Goal: Task Accomplishment & Management: Complete application form

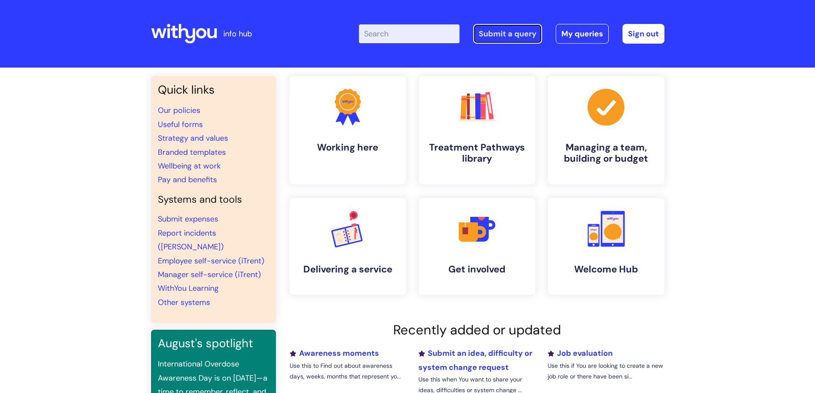
click at [515, 30] on link "Submit a query" at bounding box center [507, 34] width 69 height 20
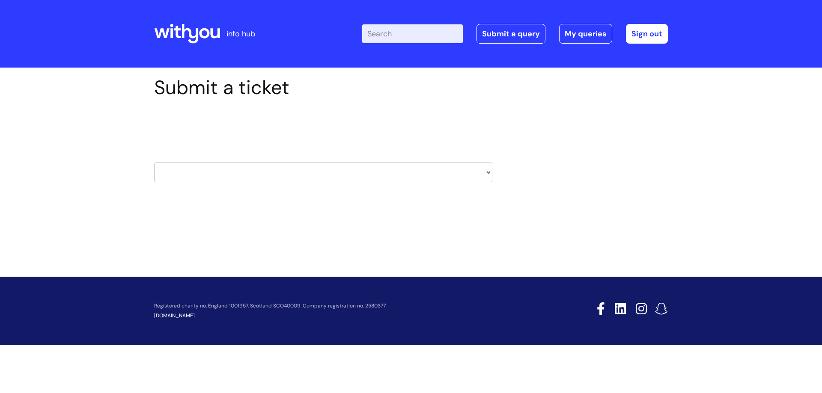
click at [408, 171] on select "HR / People IT and Support Clinical Drug Alerts Finance Accounts Data Support T…" at bounding box center [323, 173] width 338 height 20
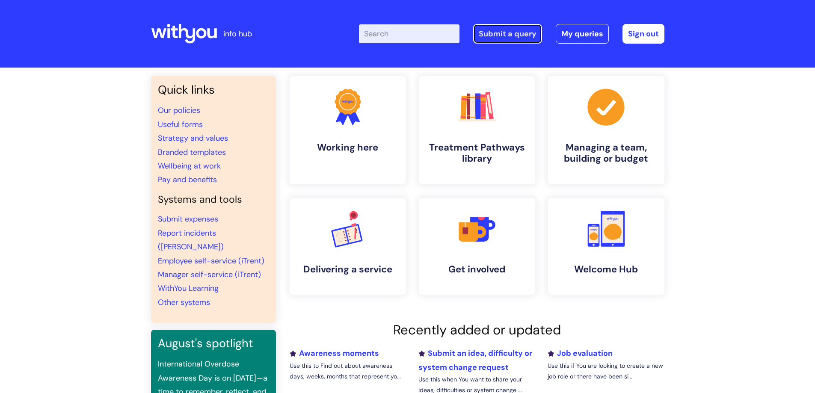
click at [508, 38] on link "Submit a query" at bounding box center [507, 34] width 69 height 20
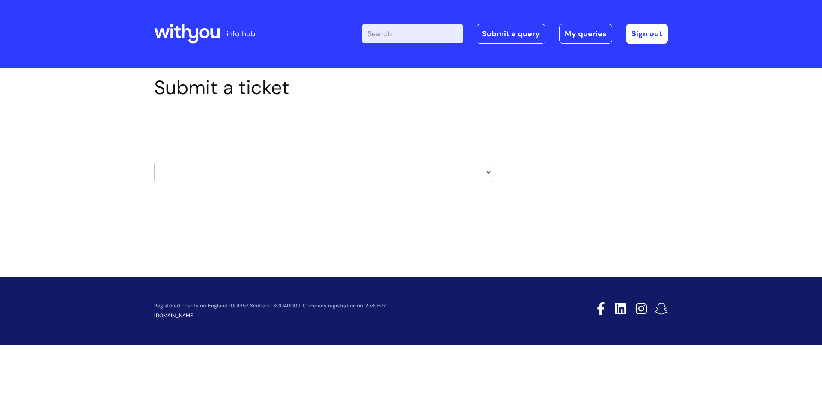
click at [446, 169] on select "HR / People IT and Support Clinical Drug Alerts Finance Accounts Data Support T…" at bounding box center [323, 173] width 338 height 20
select select "property_&_estates"
click at [154, 163] on select "HR / People IT and Support Clinical Drug Alerts Finance Accounts Data Support T…" at bounding box center [323, 173] width 338 height 20
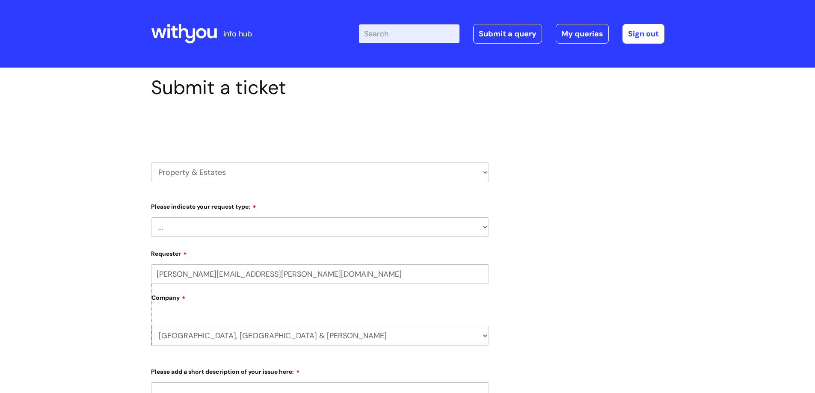
click at [435, 230] on select "... Facilities Support Lease/ Tenancy Agreements Health & Safety and Environmen…" at bounding box center [320, 227] width 338 height 20
select select "Facilities Support"
click at [151, 217] on select "... Facilities Support Lease/ Tenancy Agreements Health & Safety and Environmen…" at bounding box center [320, 227] width 338 height 20
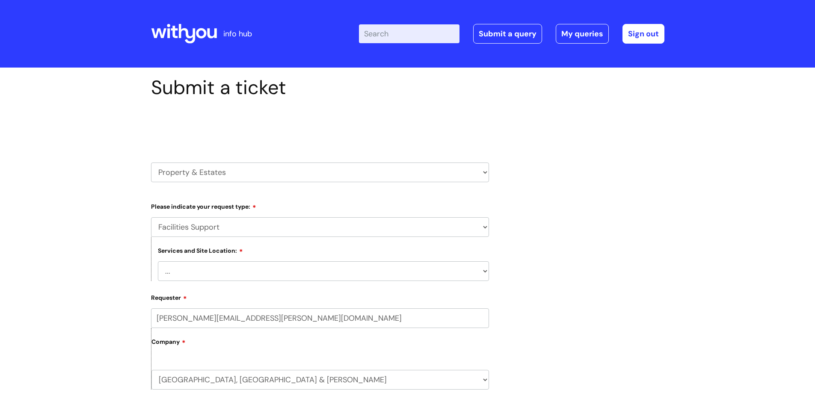
click at [331, 270] on select "... Cleethorpes Darlington Tubwell Darlington Coniscliffe Grimsby Preston Redca…" at bounding box center [323, 271] width 331 height 20
select select "Boscombe R&R"
click at [158, 261] on select "... Cleethorpes Darlington Tubwell Darlington Coniscliffe Grimsby Preston Redca…" at bounding box center [323, 271] width 331 height 20
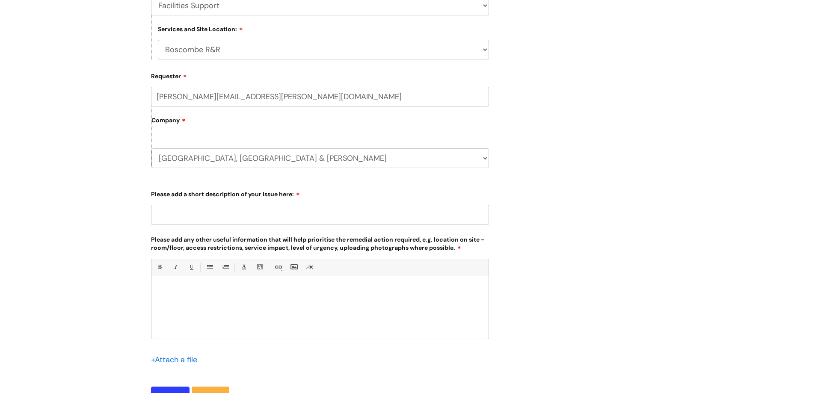
scroll to position [222, 0]
click at [187, 214] on input "Please add a short description of your issue here:" at bounding box center [320, 215] width 338 height 20
type input "New mens ground floor toilet is leaking / has an issue"
click at [171, 288] on p at bounding box center [320, 290] width 324 height 8
click at [275, 307] on p "This is for mens toilet, ground floor, RnR, Bosvcombe." at bounding box center [320, 305] width 324 height 8
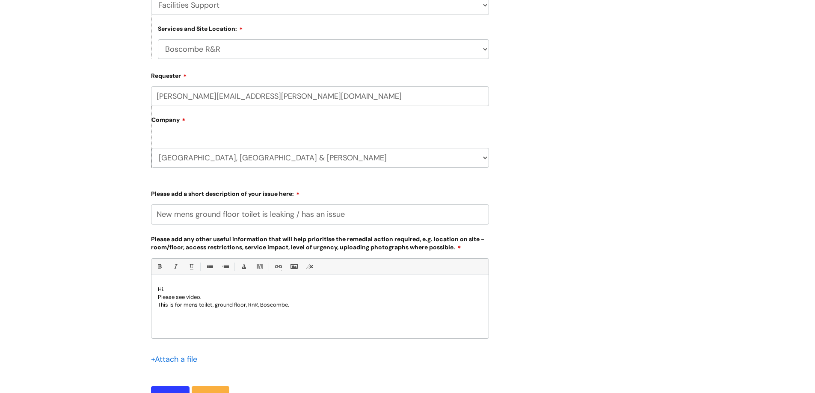
click at [295, 304] on p "This is for mens toilet, ground floor, RnR, Boscombe." at bounding box center [320, 305] width 324 height 8
click at [172, 360] on input "file" at bounding box center [172, 358] width 43 height 11
click at [207, 320] on div "Hi. Please see video. This is for mens toilet, ground floor, RnR, Boscombe." at bounding box center [319, 308] width 337 height 59
click at [184, 321] on div "Hi. Please see video. This is for mens toilet, ground floor, RnR, Boscombe." at bounding box center [319, 308] width 337 height 59
click at [461, 317] on p at bounding box center [320, 313] width 324 height 8
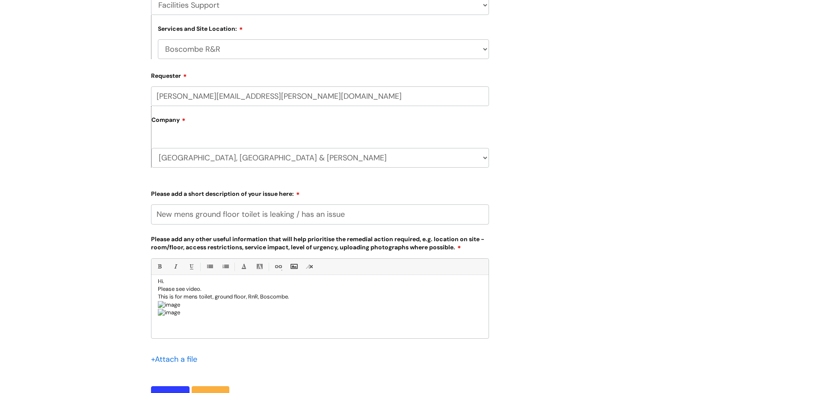
scroll to position [764, 0]
click at [453, 309] on p at bounding box center [320, 313] width 324 height 8
click at [472, 305] on p at bounding box center [320, 305] width 324 height 8
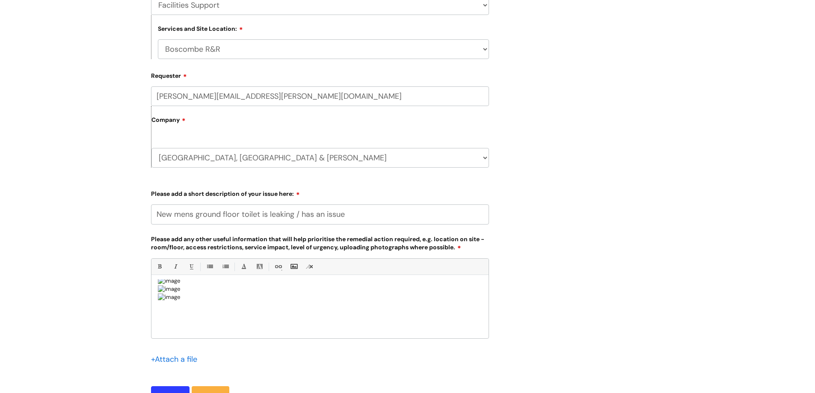
scroll to position [1444, 0]
click at [452, 296] on p at bounding box center [320, 297] width 324 height 8
click at [260, 215] on input "New mens ground floor toilet is leaking / has an issue" at bounding box center [320, 215] width 338 height 20
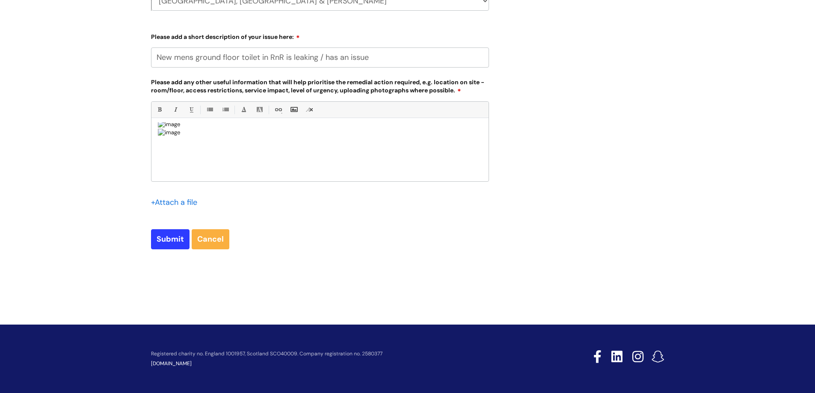
type input "New mens ground floor toilet in RnR is leaking / has an issue"
click at [202, 140] on p "Please see video." at bounding box center [320, 141] width 324 height 8
click at [176, 142] on p "Please pics (video would not upload)" at bounding box center [320, 141] width 324 height 8
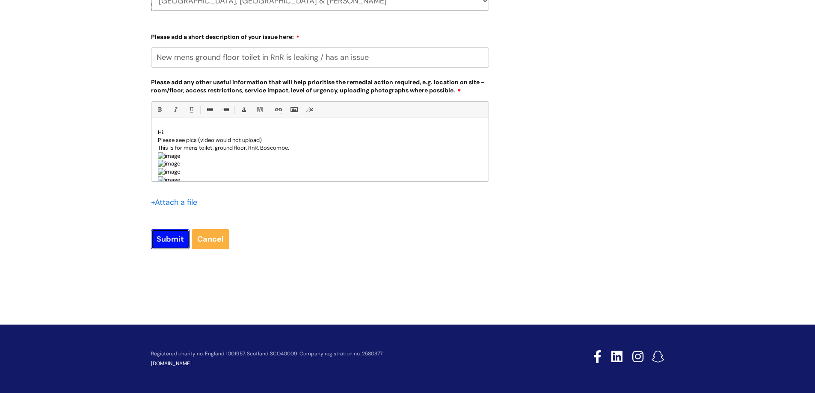
click at [175, 238] on input "Submit" at bounding box center [170, 239] width 39 height 20
type input "Please Wait..."
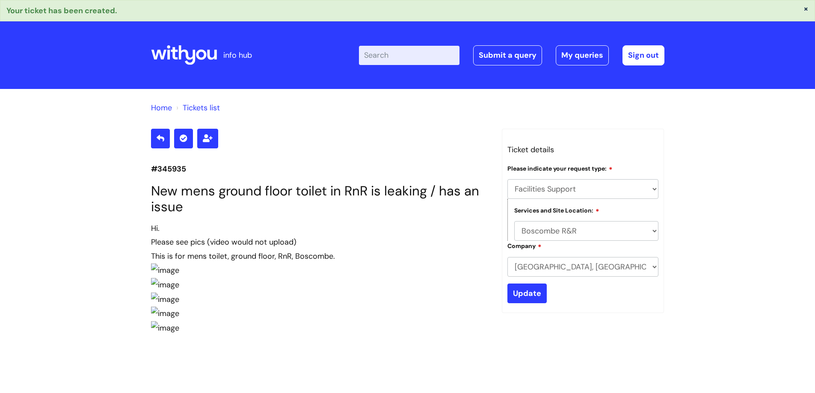
select select "Facilities Support"
select select "Boscombe R&R"
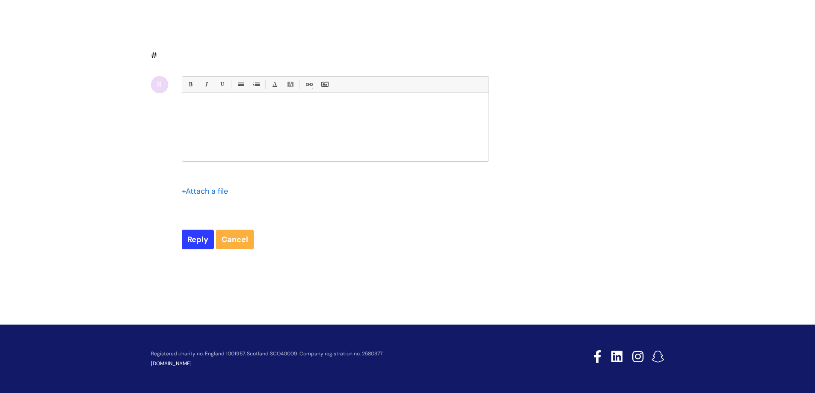
scroll to position [74, 0]
